Goal: Task Accomplishment & Management: Manage account settings

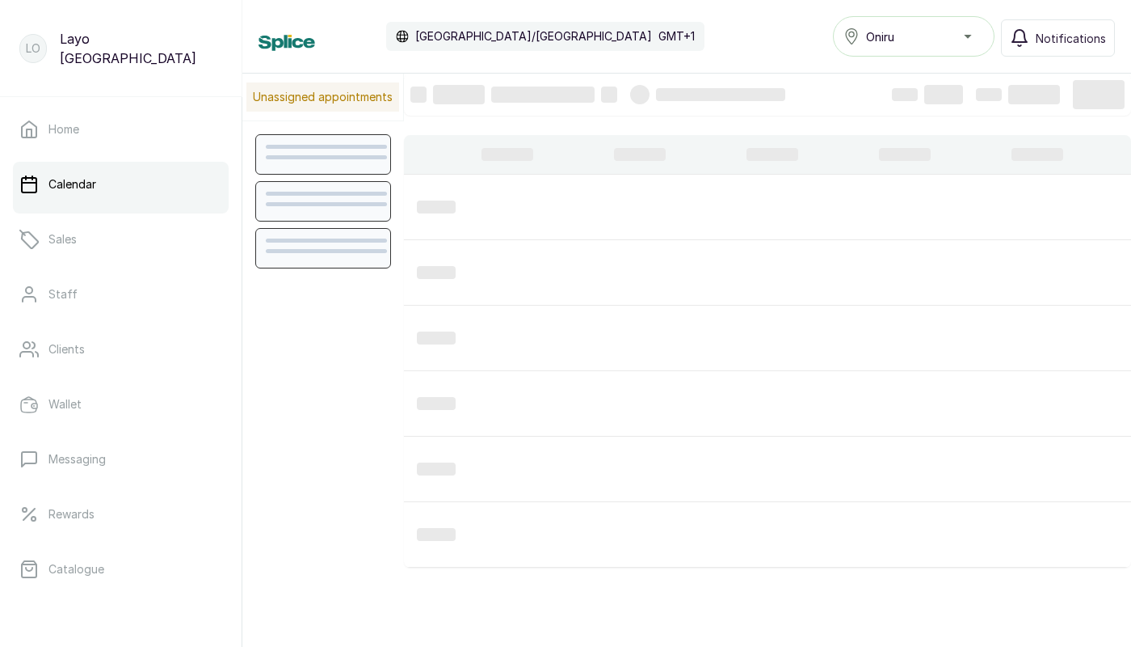
scroll to position [544, 0]
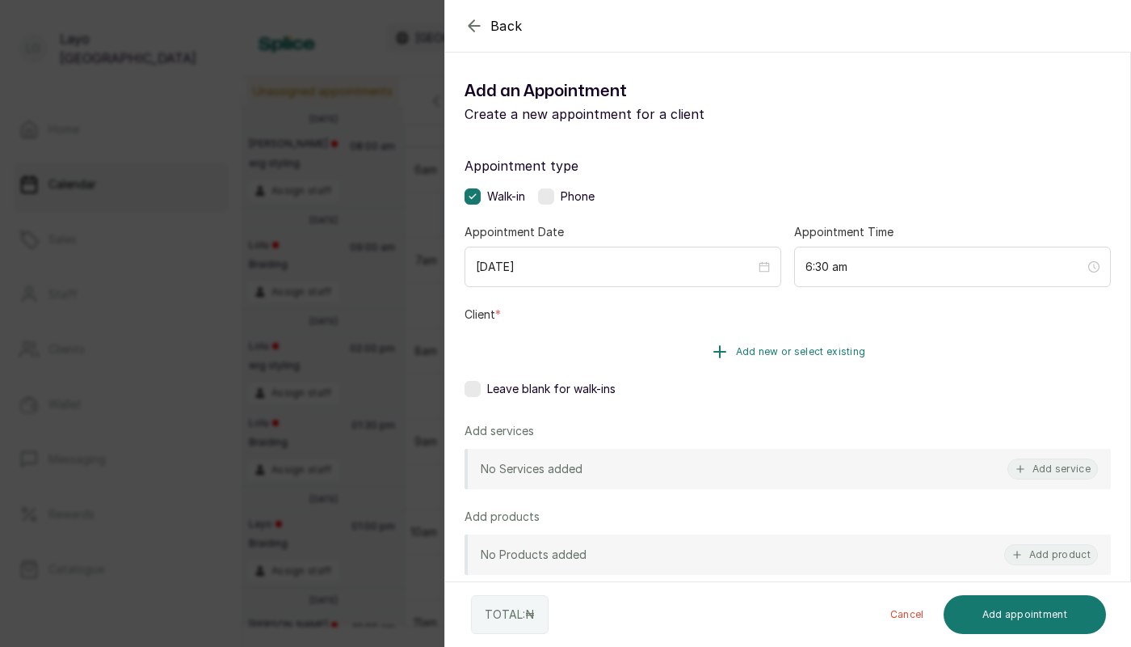
click at [630, 356] on button "Add new or select existing" at bounding box center [788, 351] width 647 height 45
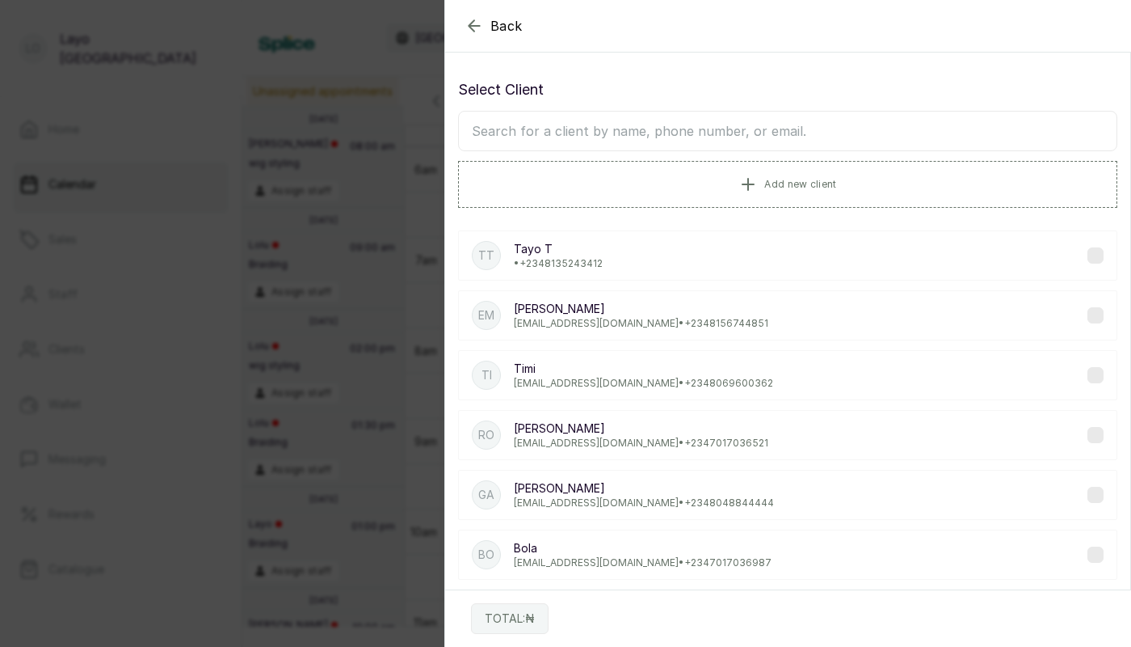
click at [572, 124] on input "text" at bounding box center [787, 131] width 659 height 40
type input "layo"
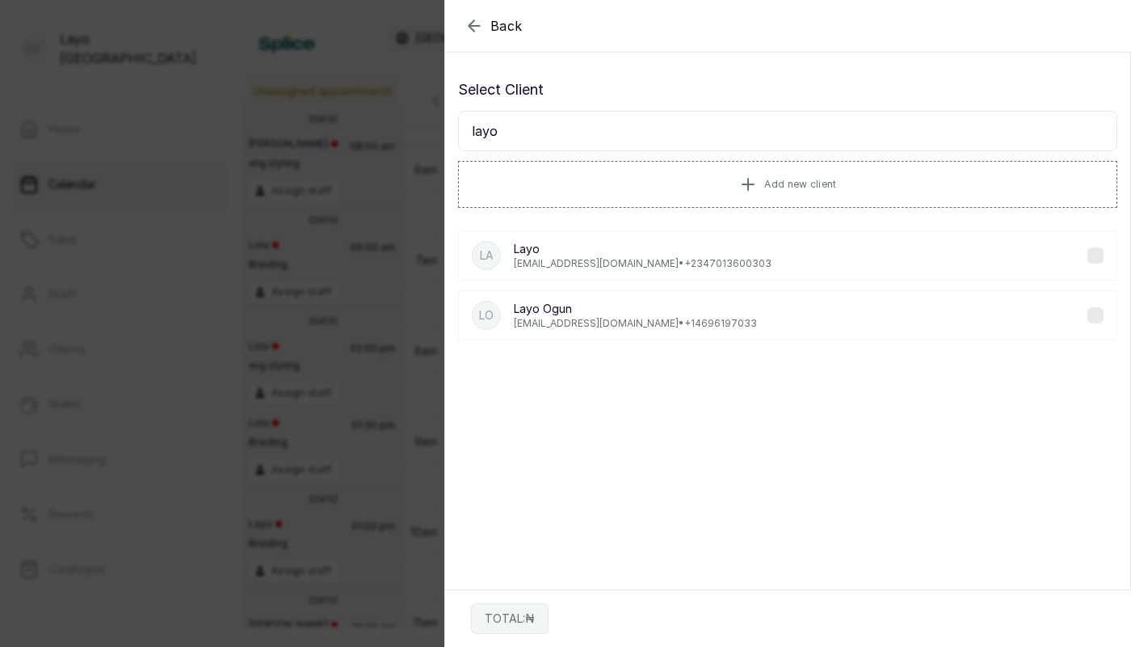
click at [630, 320] on p "layoogunbanwo@yahoo.com • +1 4696197033" at bounding box center [635, 323] width 243 height 13
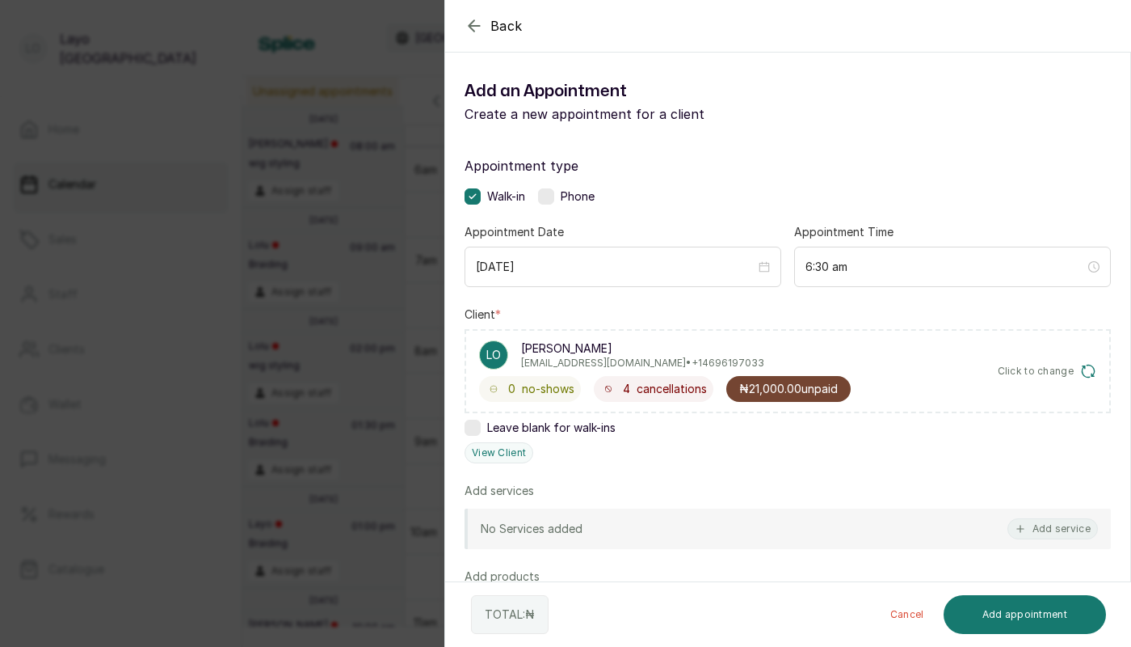
click at [311, 295] on div "Back Add Appointment Add an Appointment Create a new appointment for a client A…" at bounding box center [565, 323] width 1131 height 647
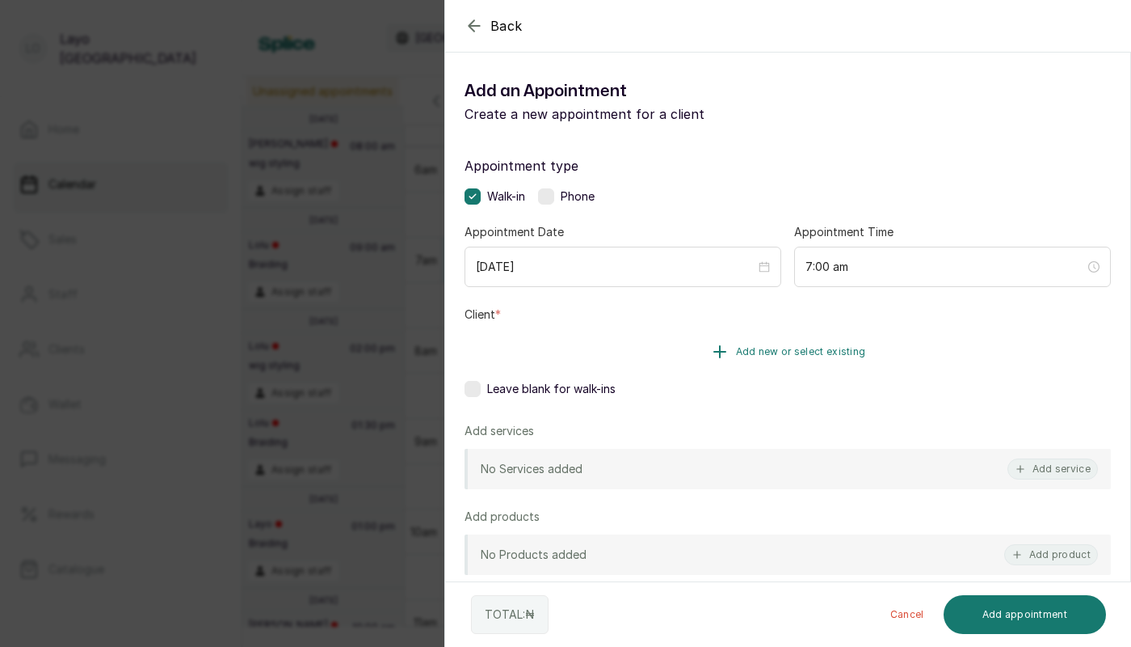
click at [721, 357] on icon "button" at bounding box center [719, 351] width 11 height 11
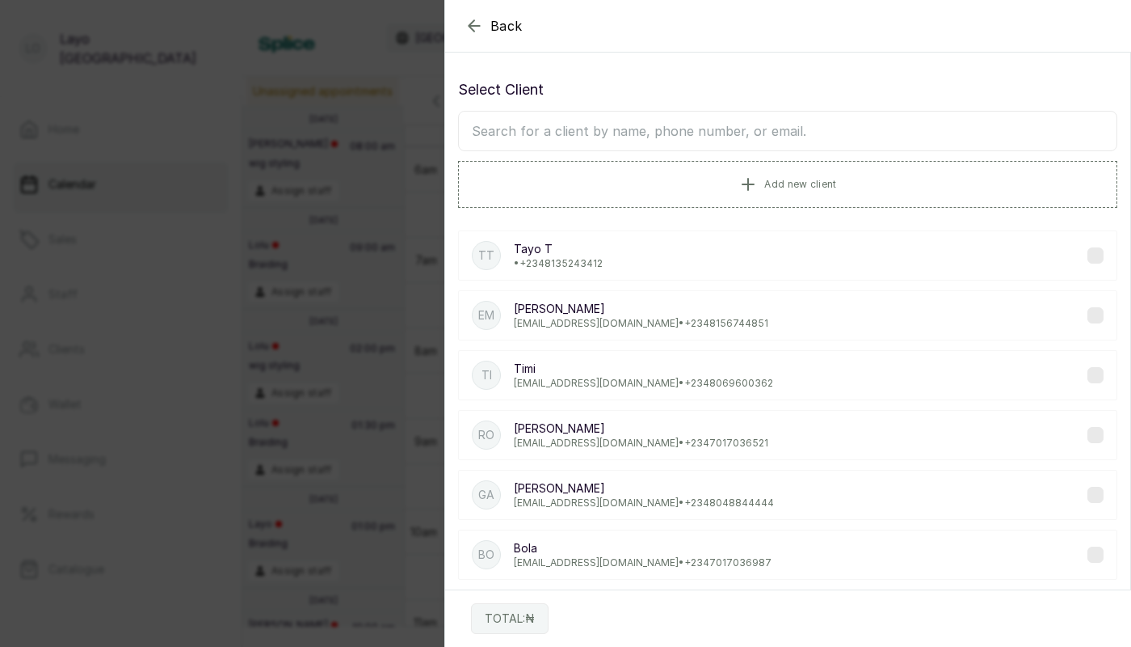
click at [470, 31] on icon "button" at bounding box center [474, 25] width 19 height 19
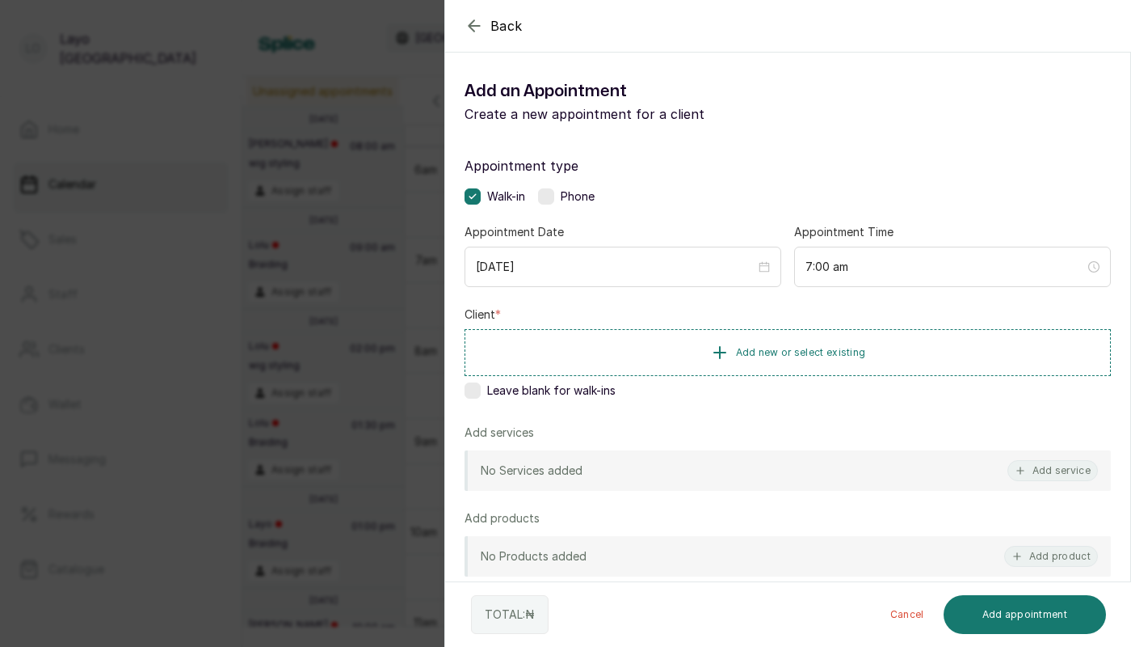
click at [317, 402] on div "Back Add Appointment Add an Appointment Create a new appointment for a client A…" at bounding box center [565, 323] width 1131 height 647
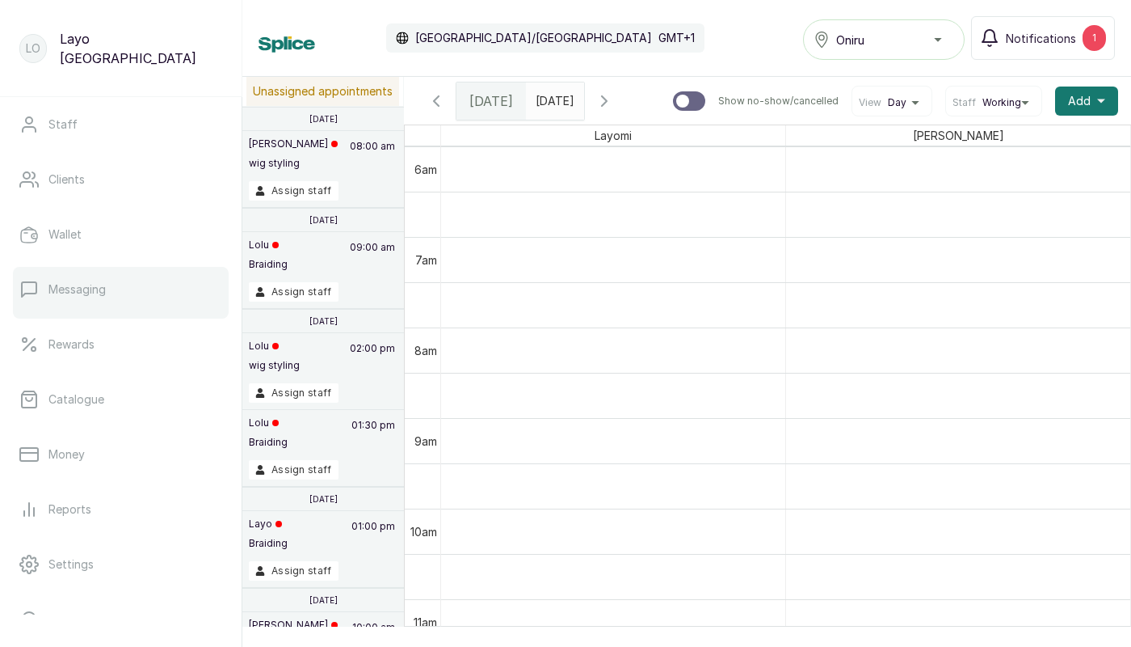
scroll to position [262, 0]
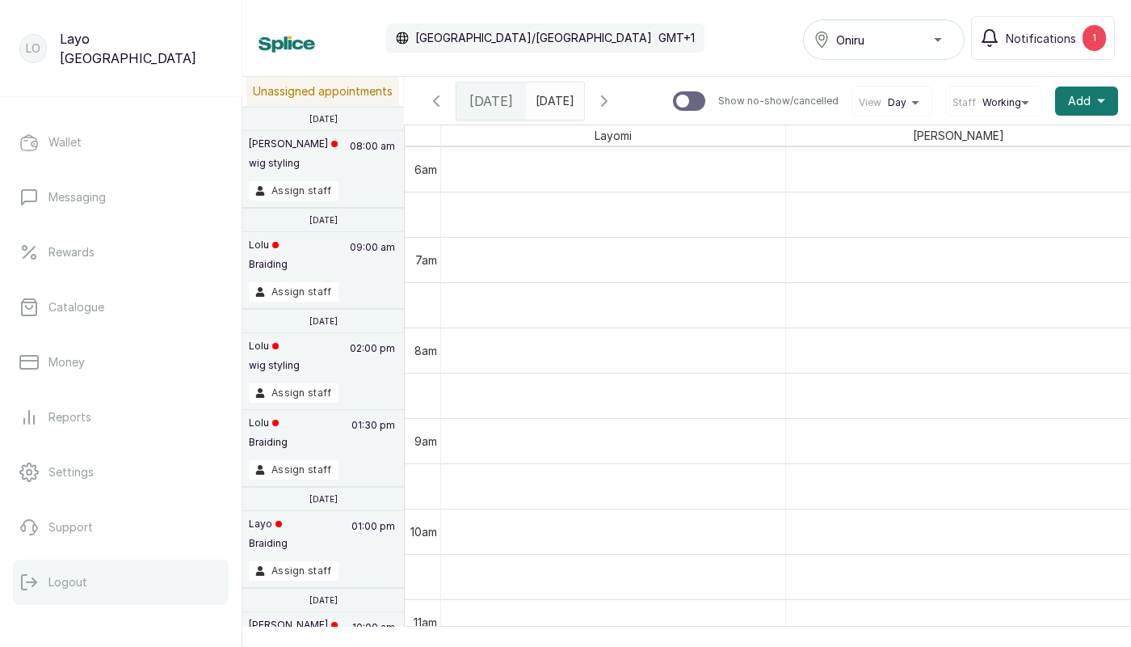
click at [74, 579] on p "Logout" at bounding box center [67, 582] width 39 height 16
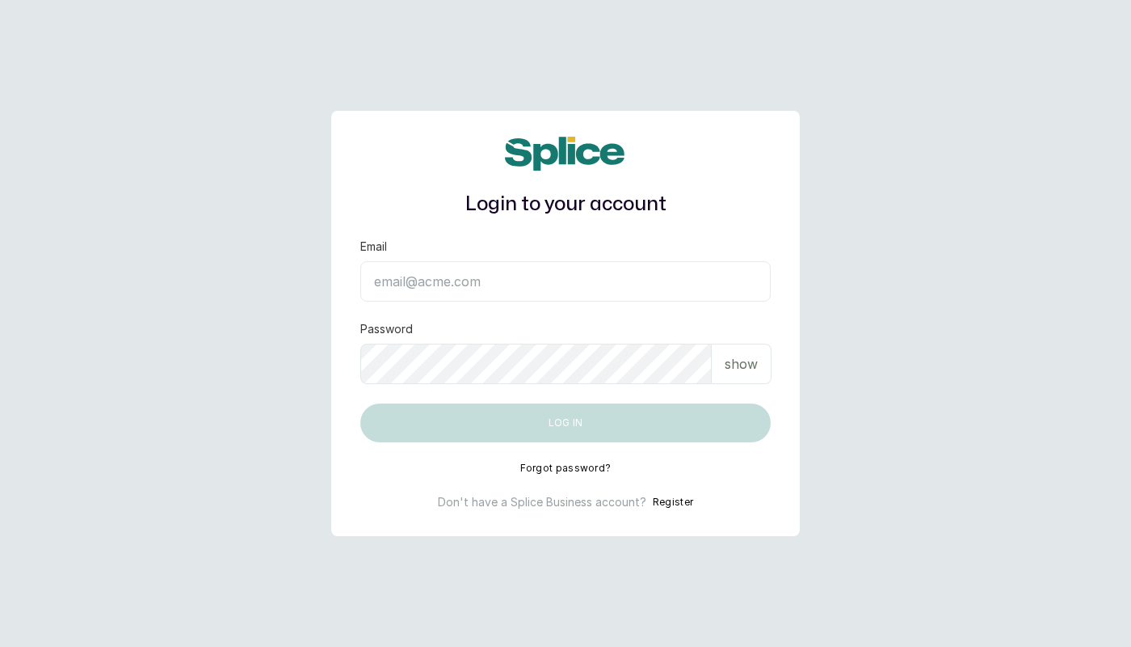
click at [541, 272] on input "Email" at bounding box center [565, 281] width 411 height 40
click at [585, 276] on input "Email" at bounding box center [565, 281] width 411 height 40
click at [603, 281] on input "Email" at bounding box center [565, 281] width 411 height 40
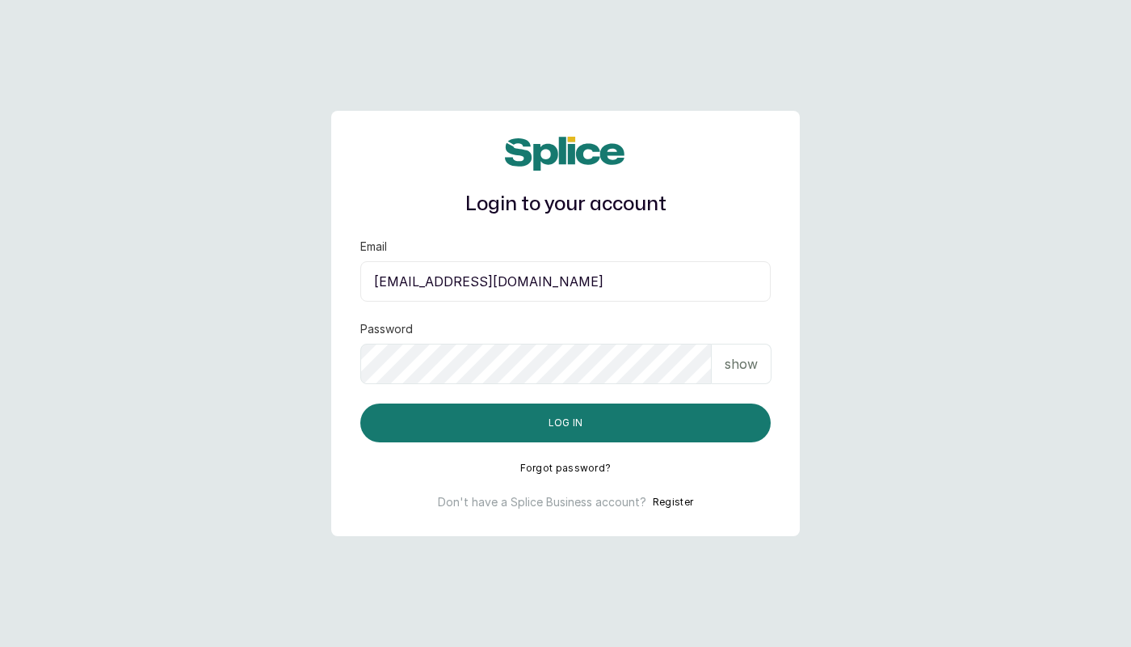
click at [482, 272] on input "iamweezykon+7300@gmail.com" at bounding box center [565, 281] width 411 height 40
type input "iamweezykon+3045@gmail.com"
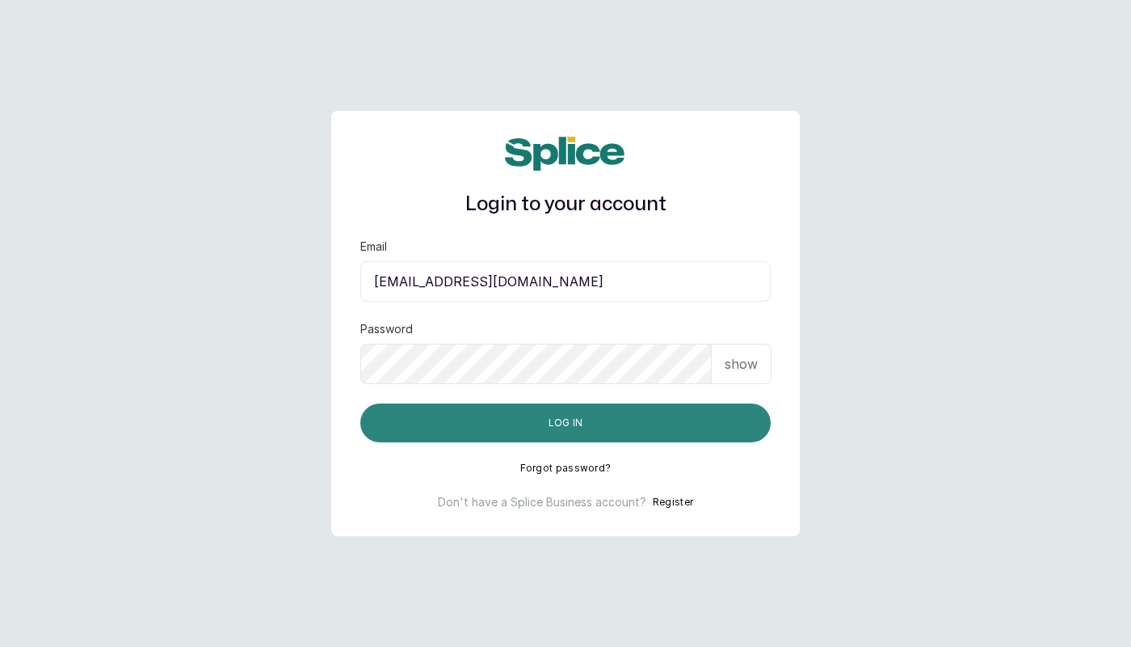
click at [592, 420] on button "Log in" at bounding box center [565, 422] width 411 height 39
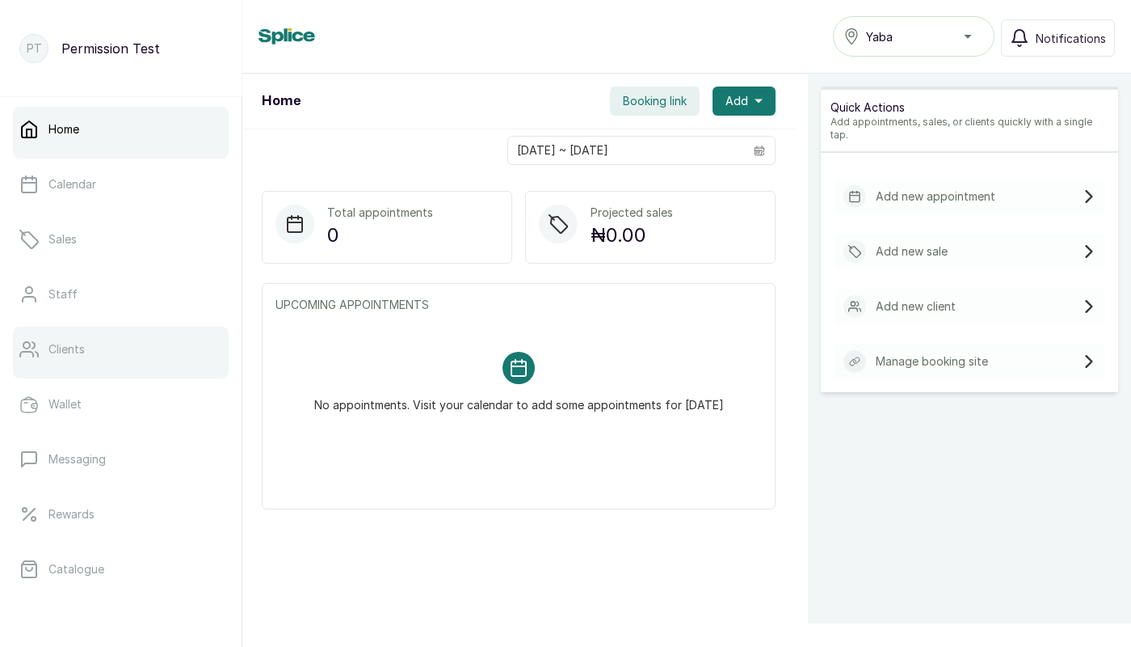
click at [80, 345] on p "Clients" at bounding box center [66, 349] width 36 height 16
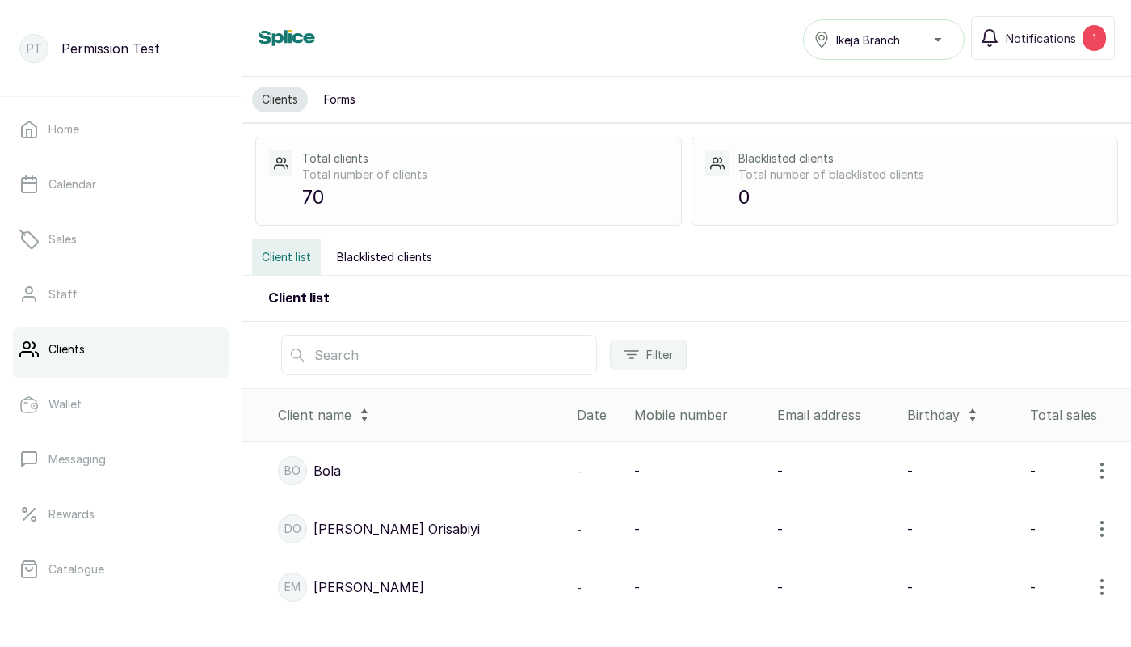
click at [1104, 470] on icon "button" at bounding box center [1102, 470] width 19 height 19
click at [985, 512] on span "View" at bounding box center [997, 515] width 29 height 19
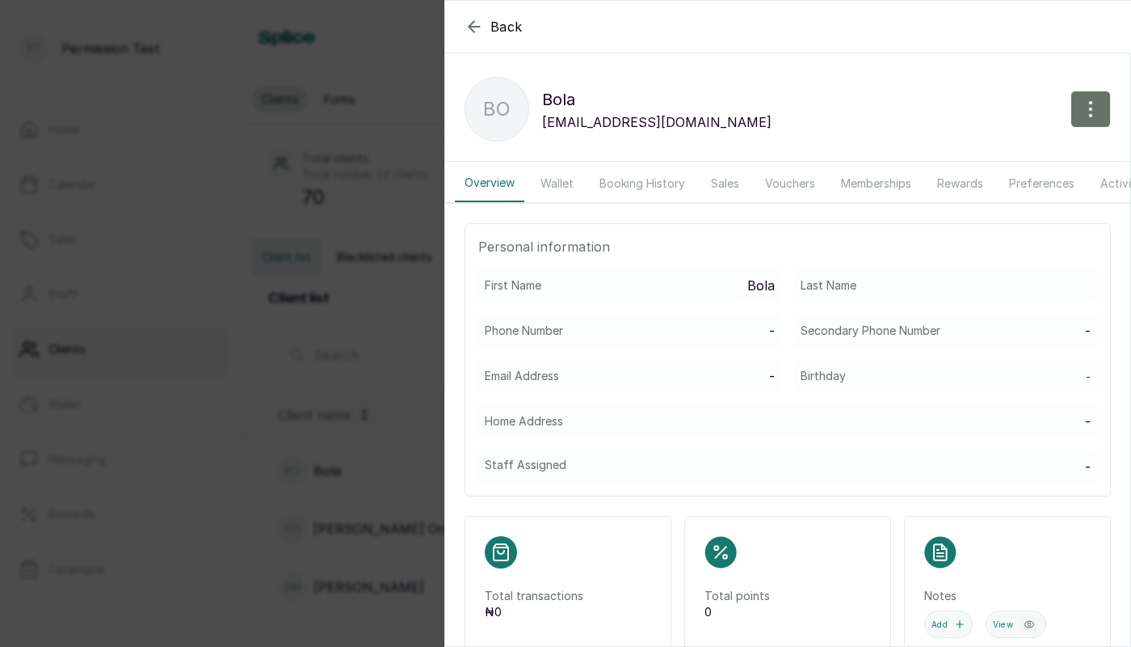
click at [558, 184] on button "Wallet" at bounding box center [557, 183] width 53 height 37
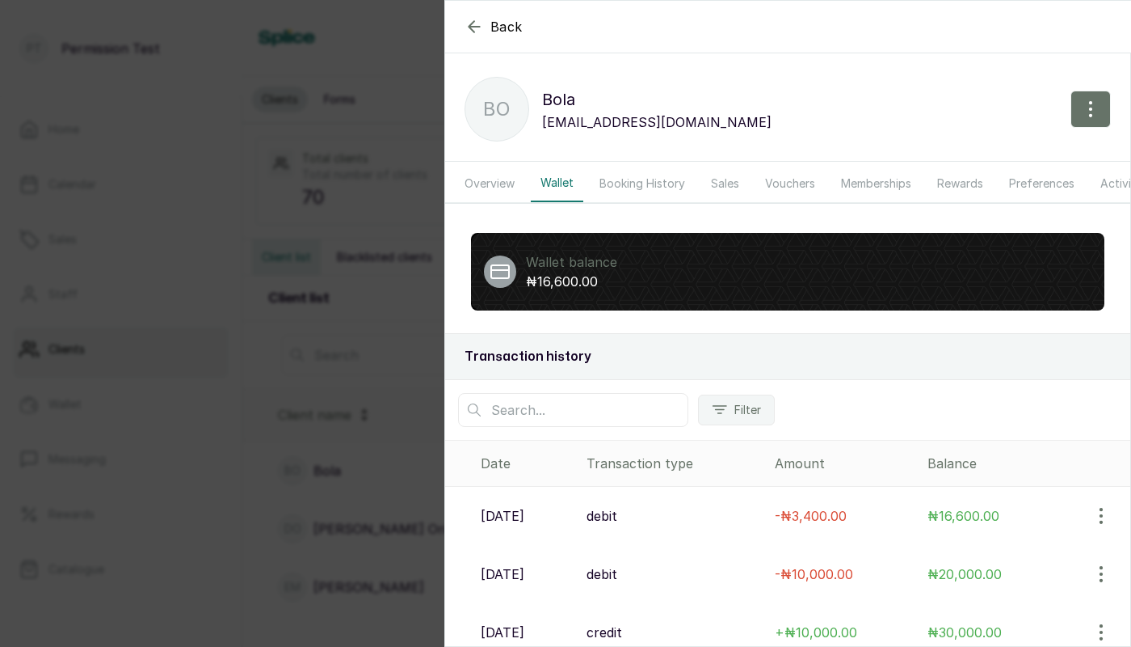
click at [651, 182] on button "Booking History" at bounding box center [642, 183] width 105 height 37
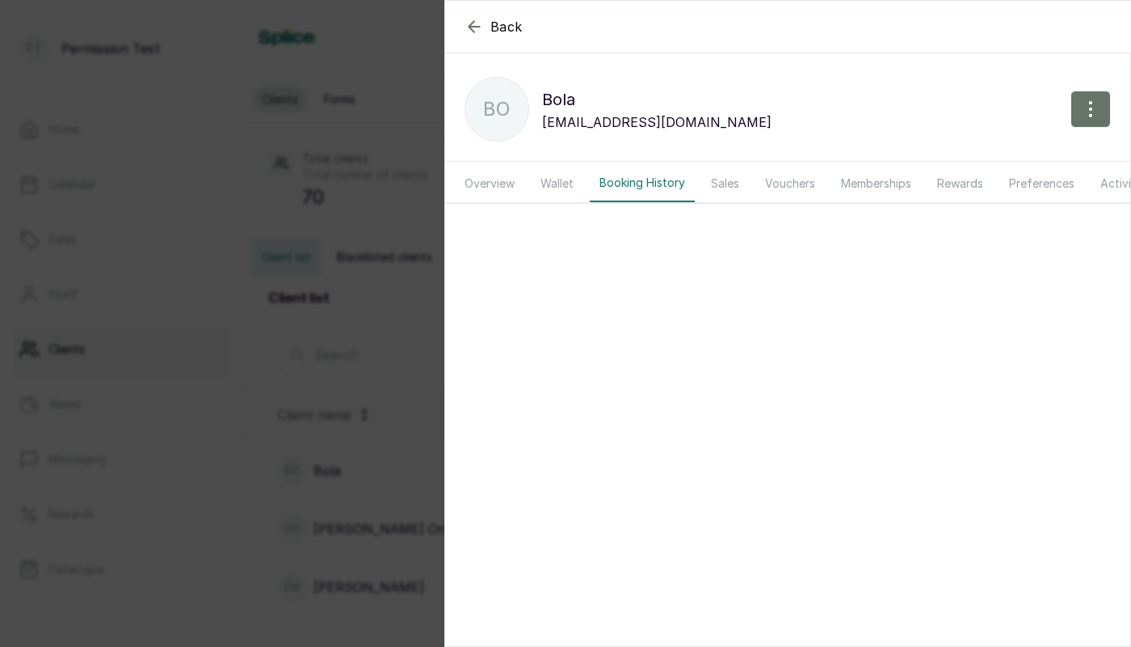
click at [347, 370] on div "Back Bola Bo Bola Bolam@gmail.com Overview Wallet Booking History Sales Voucher…" at bounding box center [565, 323] width 1131 height 647
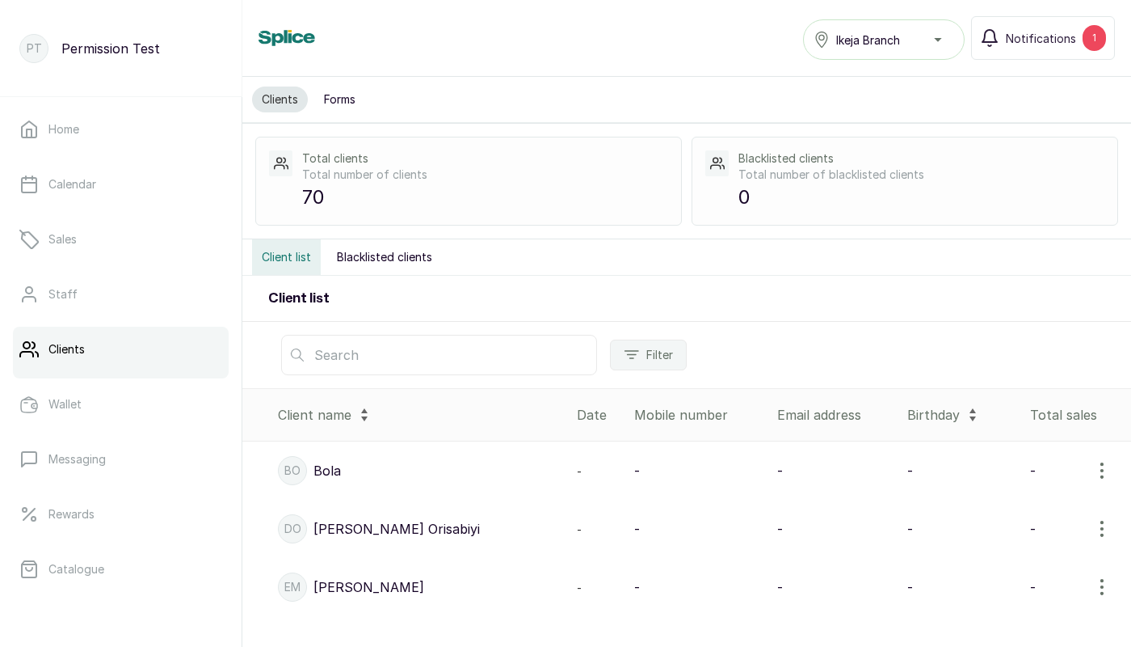
click at [878, 42] on span "Ikeja Branch" at bounding box center [868, 40] width 64 height 17
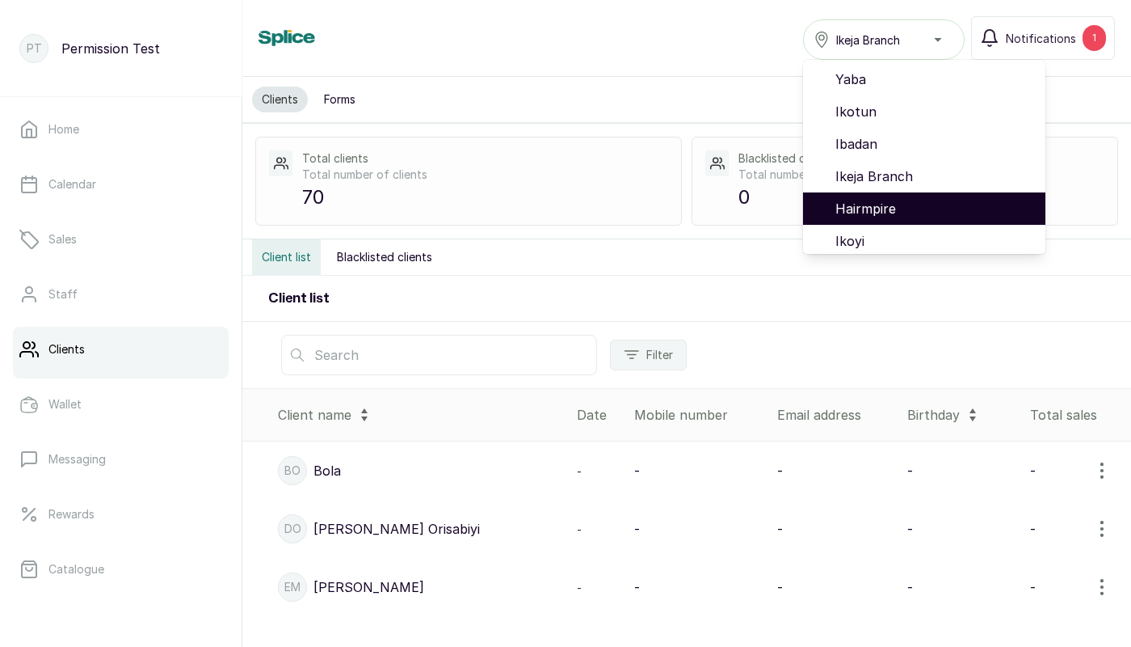
scroll to position [103, 0]
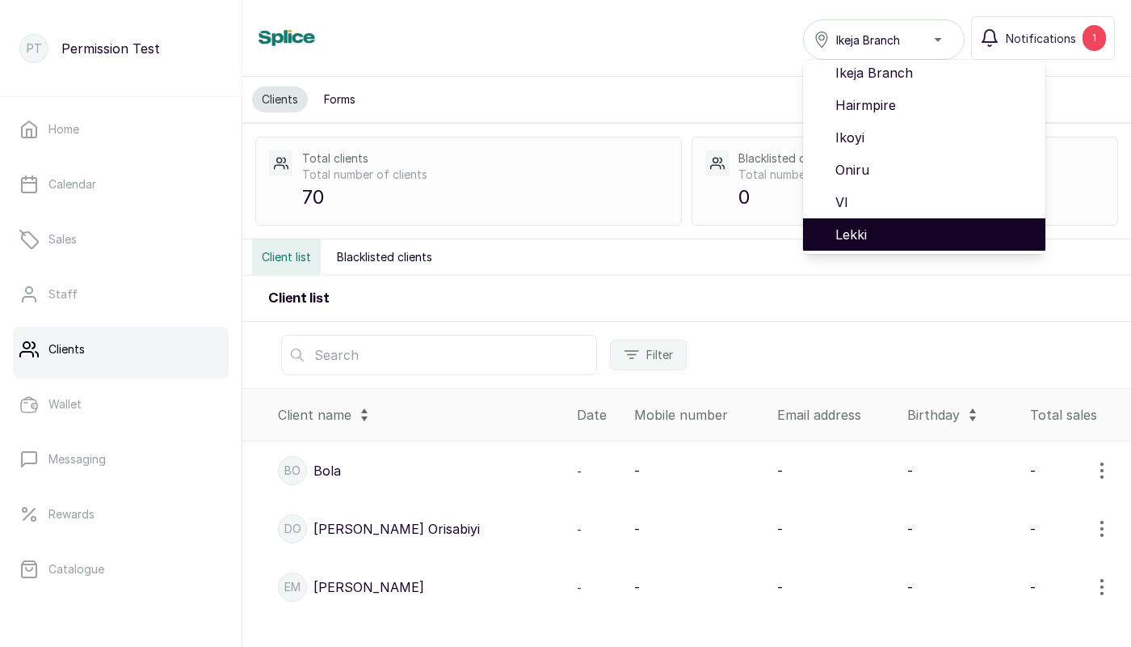
click at [874, 229] on span "Lekki" at bounding box center [934, 234] width 197 height 19
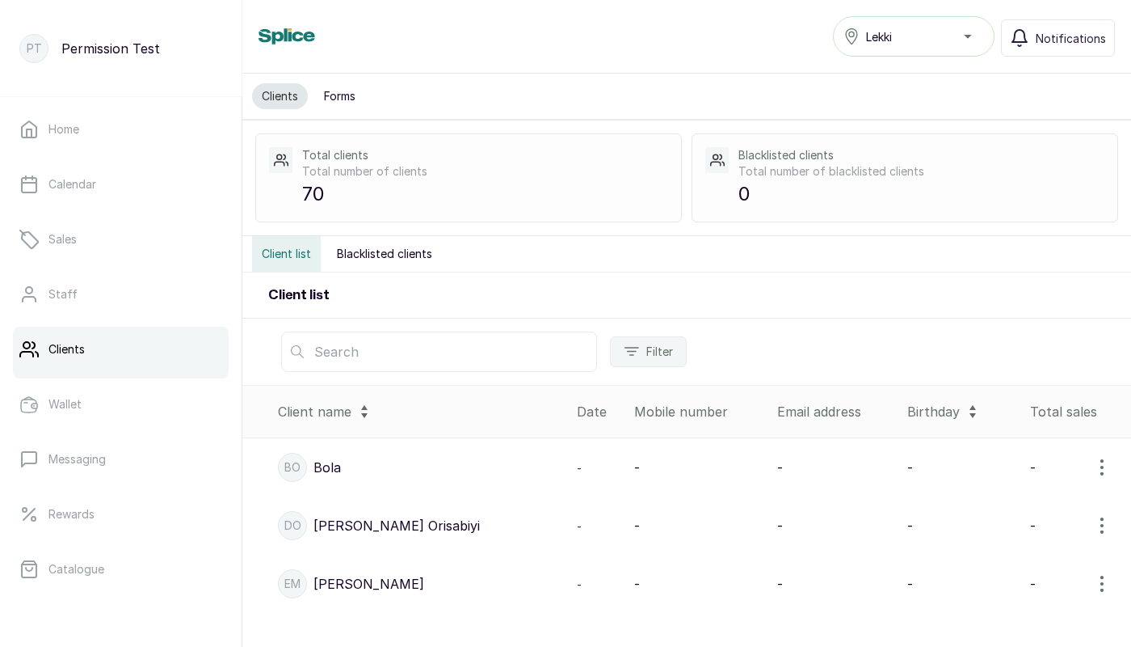
scroll to position [210, 0]
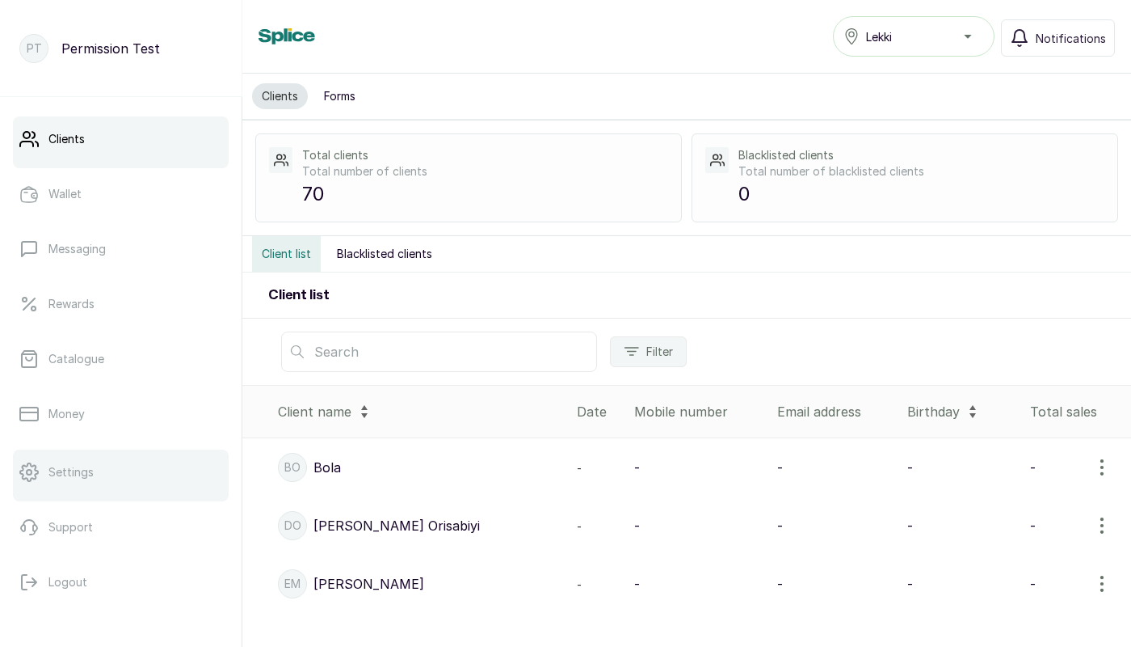
click at [70, 474] on p "Settings" at bounding box center [70, 472] width 45 height 16
